Goal: Transaction & Acquisition: Subscribe to service/newsletter

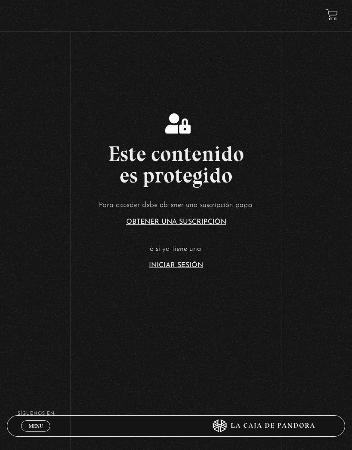
click at [189, 269] on article "Para acceder debe obtener una suscripción paga: Obtener una suscripción ó si ya…" at bounding box center [176, 234] width 352 height 70
click at [185, 288] on section "Este contenido es protegido Para acceder debe obtener una suscripción paga: Obt…" at bounding box center [176, 180] width 352 height 360
click at [193, 269] on link "Iniciar Sesión" at bounding box center [176, 265] width 54 height 7
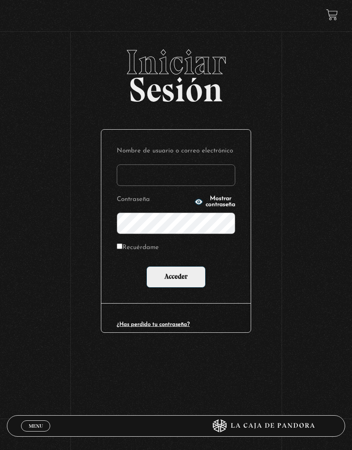
type input "[EMAIL_ADDRESS][PERSON_NAME][PERSON_NAME][DOMAIN_NAME]"
click at [190, 282] on input "Acceder" at bounding box center [175, 276] width 59 height 21
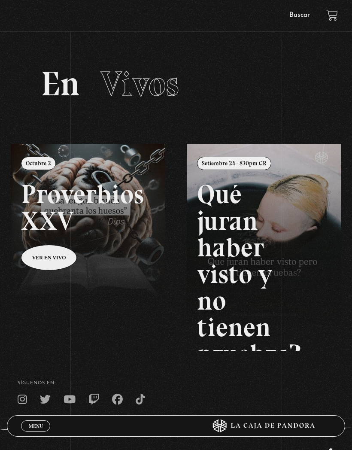
click at [18, 405] on icon at bounding box center [22, 399] width 9 height 11
click at [30, 423] on span "Menu" at bounding box center [36, 425] width 14 height 5
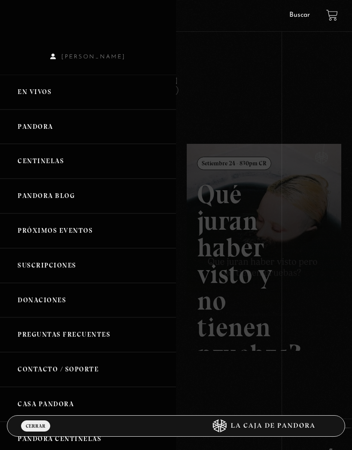
click at [19, 126] on link "Pandora" at bounding box center [88, 126] width 176 height 35
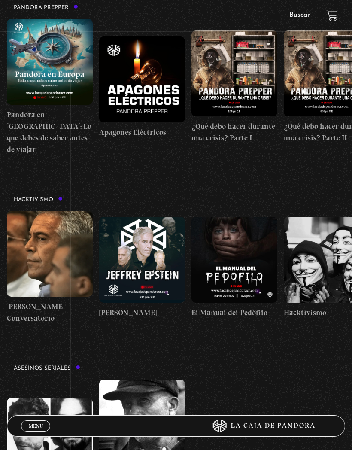
scroll to position [1531, 0]
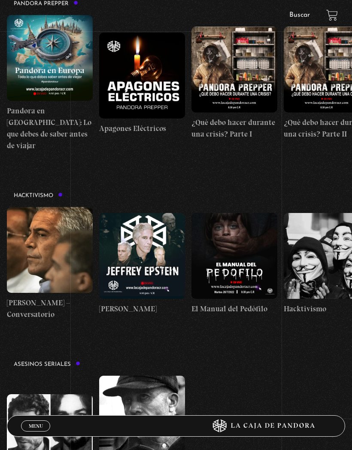
click at [145, 252] on figure at bounding box center [142, 256] width 86 height 86
